Goal: Task Accomplishment & Management: Use online tool/utility

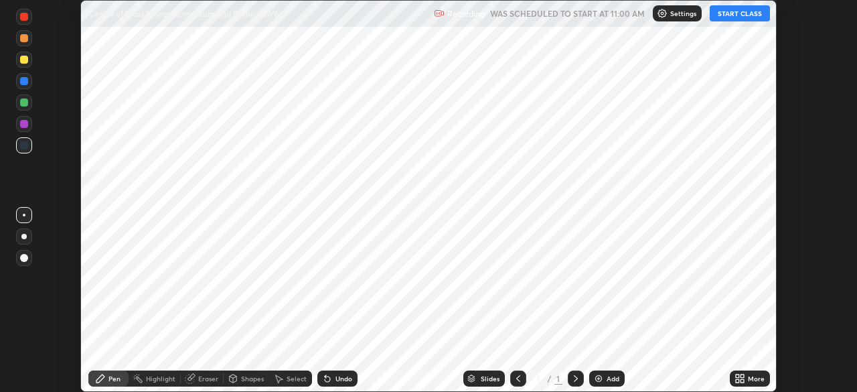
scroll to position [392, 857]
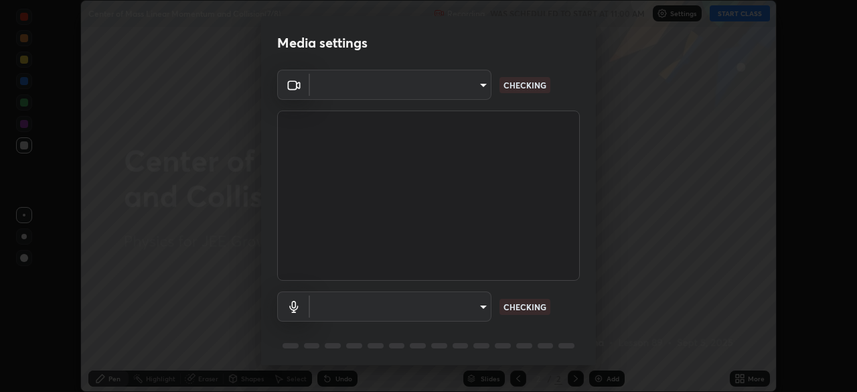
type input "fb57174be8733929c779687b6c747b251f50b7e0b4cf35f724d7f1923dedf309"
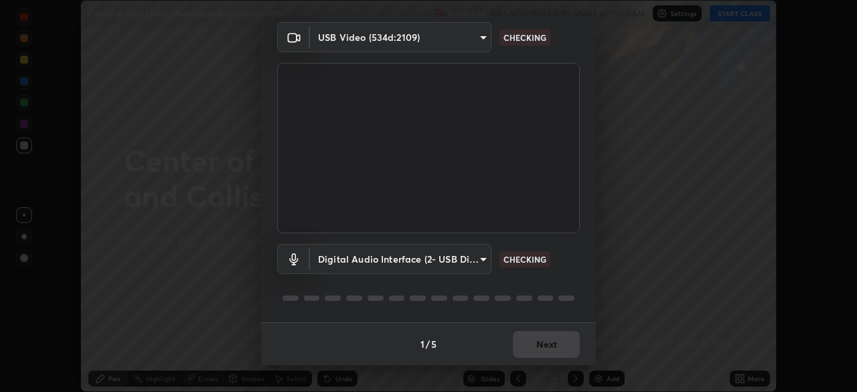
click at [451, 253] on body "Erase all Center of Mass Linear Momentum and Collision(7/8) Recording WAS SCHED…" at bounding box center [428, 196] width 857 height 392
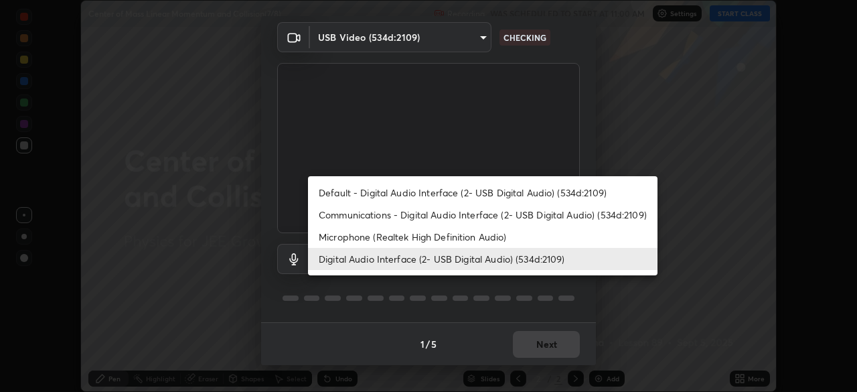
click at [476, 190] on li "Default - Digital Audio Interface (2- USB Digital Audio) (534d:2109)" at bounding box center [483, 193] width 350 height 22
type input "default"
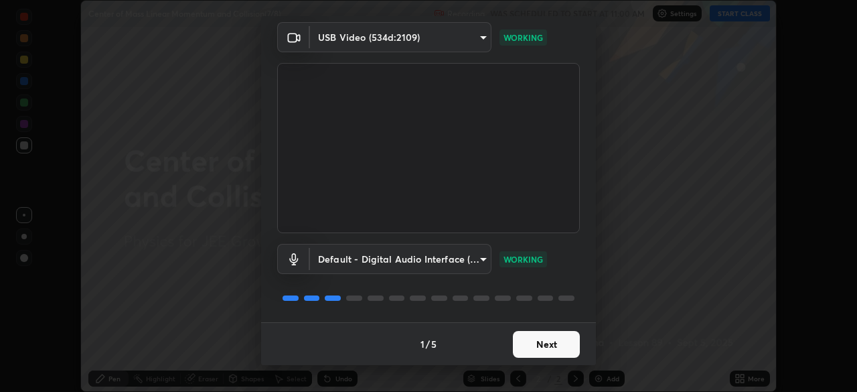
click at [545, 340] on button "Next" at bounding box center [546, 344] width 67 height 27
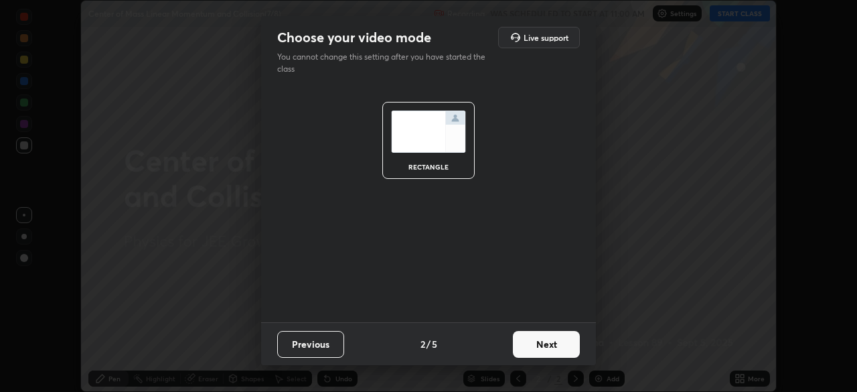
scroll to position [0, 0]
click at [553, 337] on button "Next" at bounding box center [546, 344] width 67 height 27
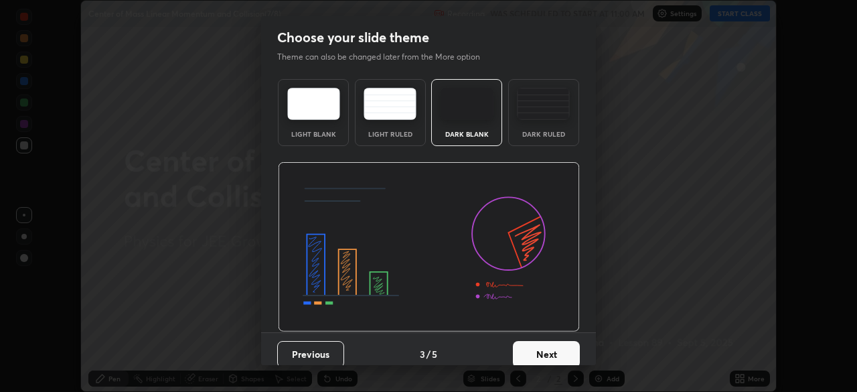
click at [548, 348] on button "Next" at bounding box center [546, 354] width 67 height 27
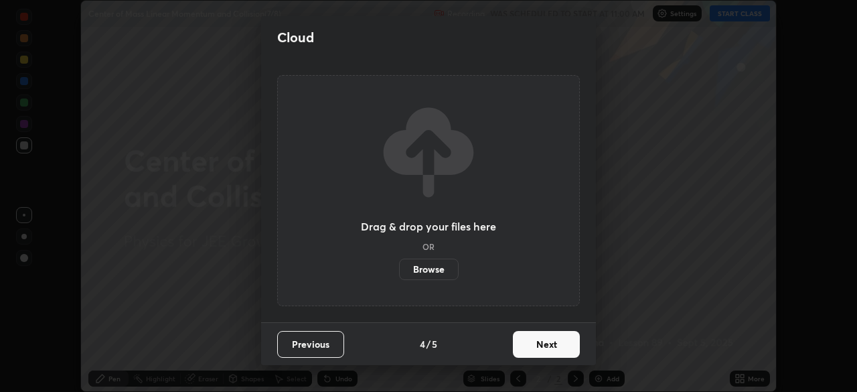
click at [550, 341] on button "Next" at bounding box center [546, 344] width 67 height 27
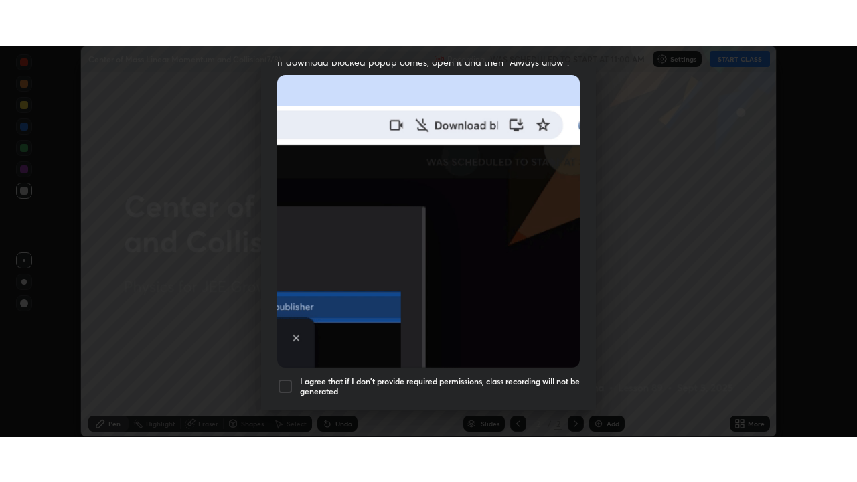
scroll to position [321, 0]
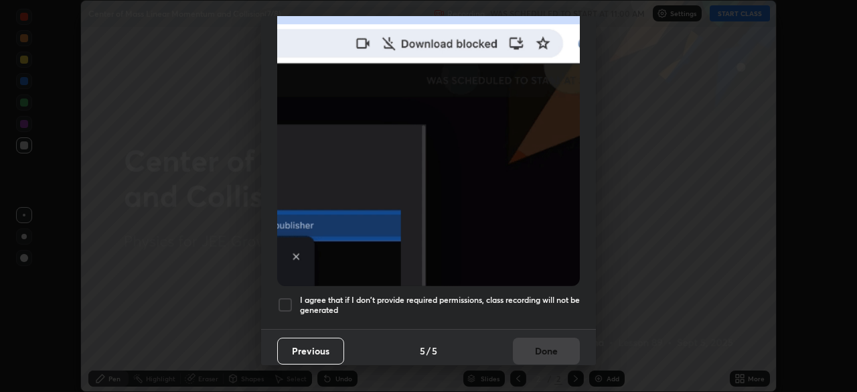
click at [289, 297] on div at bounding box center [285, 305] width 16 height 16
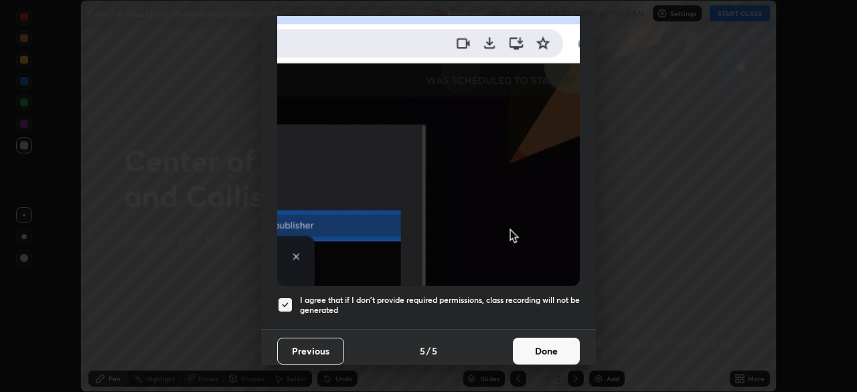
click at [543, 338] on button "Done" at bounding box center [546, 351] width 67 height 27
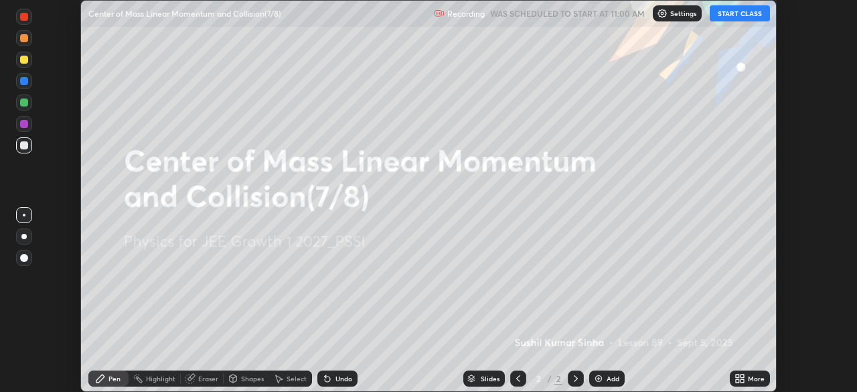
click at [748, 14] on button "START CLASS" at bounding box center [740, 13] width 60 height 16
click at [742, 376] on icon at bounding box center [742, 375] width 3 height 3
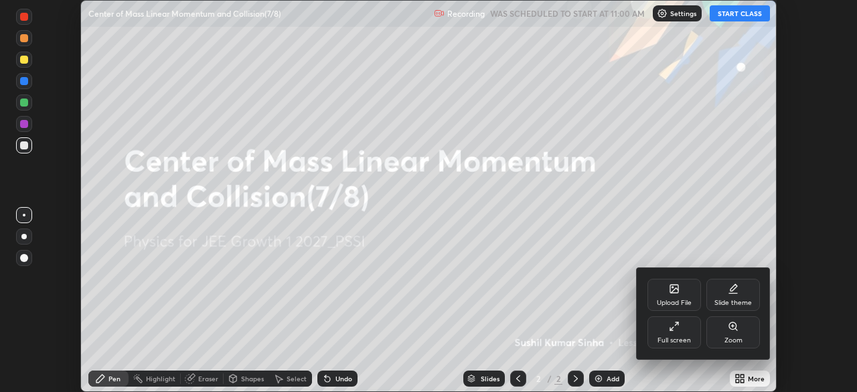
click at [675, 326] on icon at bounding box center [676, 323] width 3 height 3
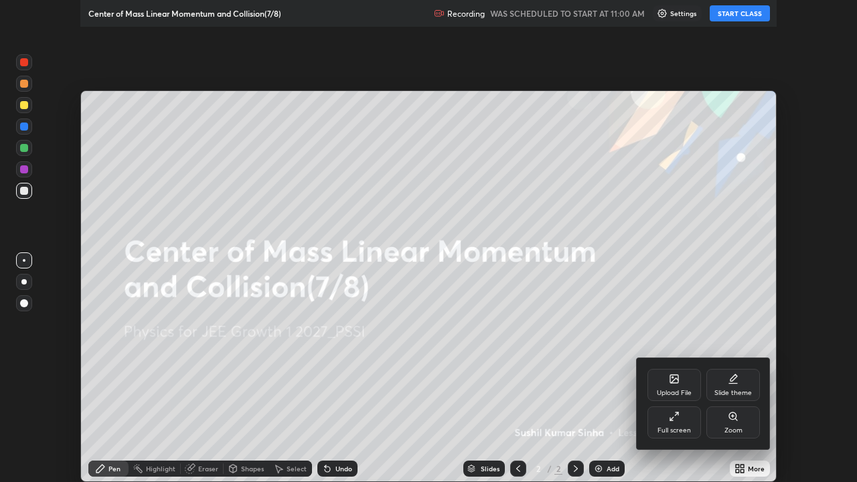
scroll to position [482, 857]
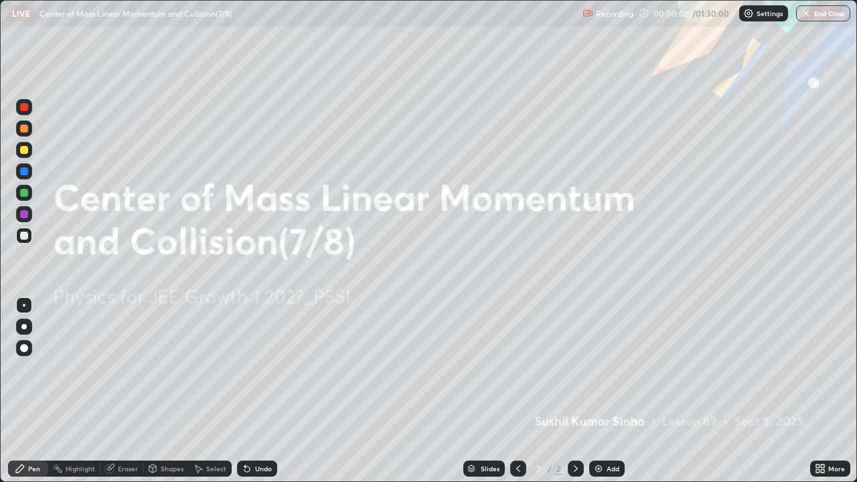
click at [597, 391] on img at bounding box center [598, 469] width 11 height 11
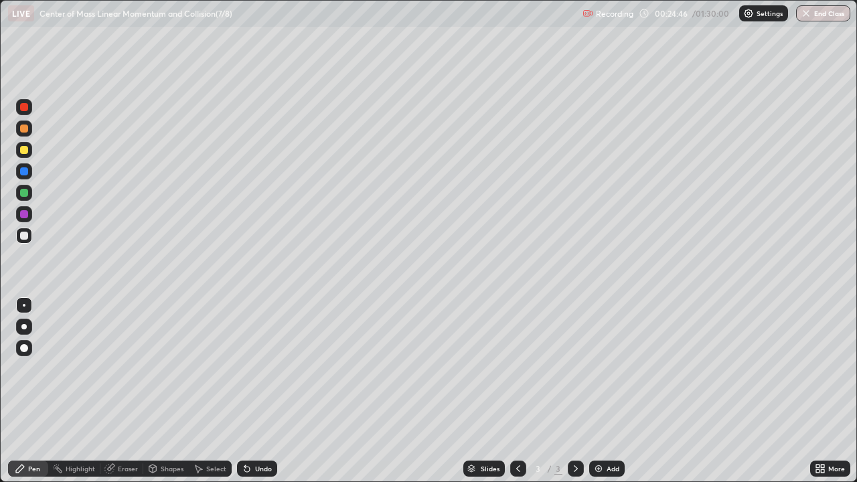
click at [826, 14] on button "End Class" at bounding box center [823, 13] width 54 height 16
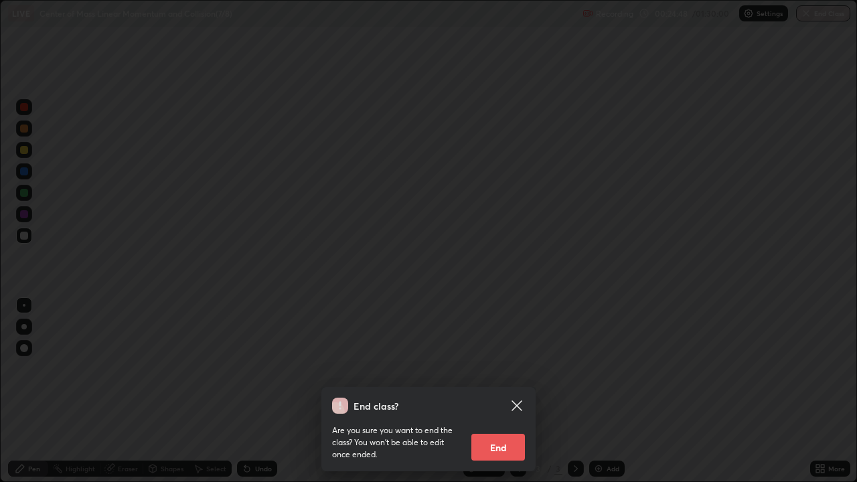
click at [501, 391] on button "End" at bounding box center [499, 447] width 54 height 27
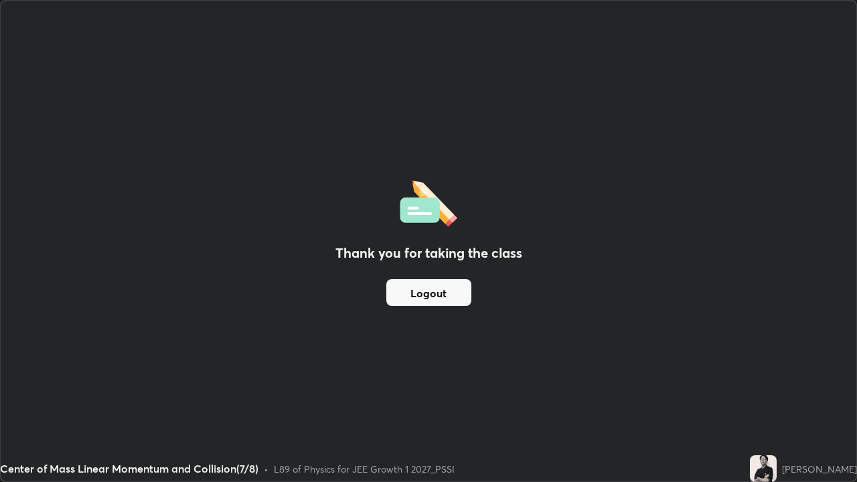
click at [429, 287] on button "Logout" at bounding box center [428, 292] width 85 height 27
